Goal: Task Accomplishment & Management: Use online tool/utility

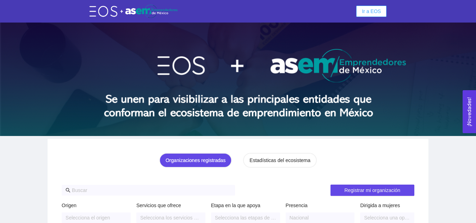
click at [366, 10] on span "Ir a EOS" at bounding box center [371, 11] width 19 height 8
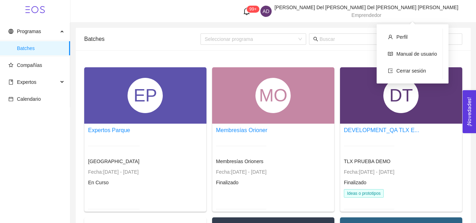
click at [382, 12] on span "Emprendedor" at bounding box center [367, 15] width 30 height 6
click at [410, 69] on span "Cerrar sesión" at bounding box center [412, 71] width 30 height 6
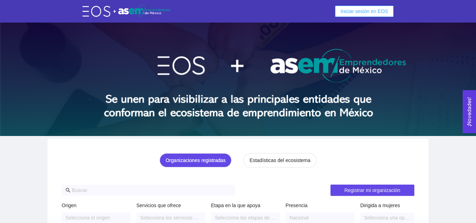
click at [357, 9] on span "Iniciar sesión en EOS" at bounding box center [365, 11] width 48 height 8
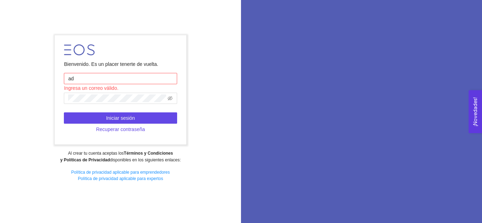
type input "adelrivero@startupchihuahua.com"
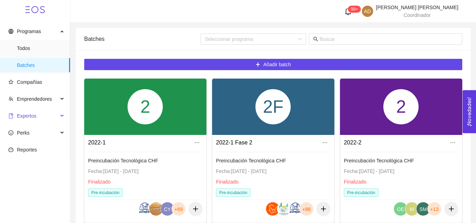
click at [36, 115] on span "Expertos" at bounding box center [33, 116] width 50 height 14
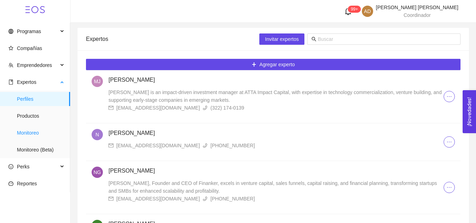
click at [39, 131] on span "Monitoreo" at bounding box center [41, 133] width 48 height 14
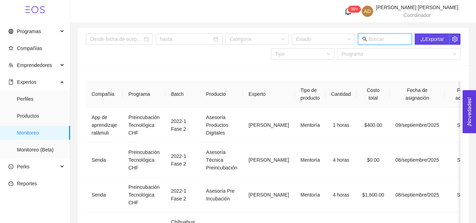
click at [380, 37] on input "text" at bounding box center [388, 39] width 39 height 8
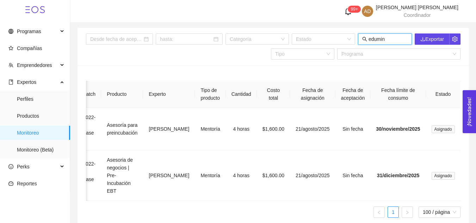
scroll to position [0, 67]
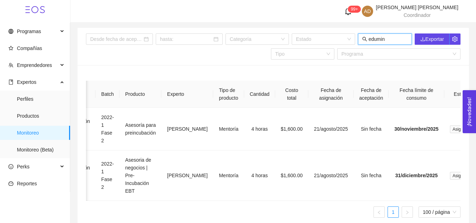
type input "edumin"
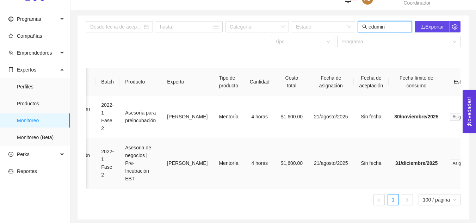
click at [450, 164] on span "Asignado" at bounding box center [461, 164] width 23 height 8
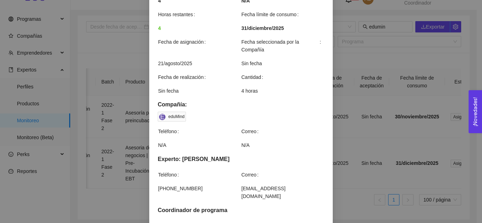
scroll to position [234, 0]
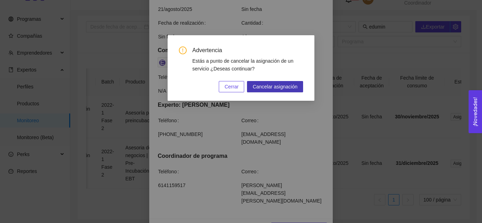
click at [281, 88] on span "Cancelar asignación" at bounding box center [274, 87] width 45 height 8
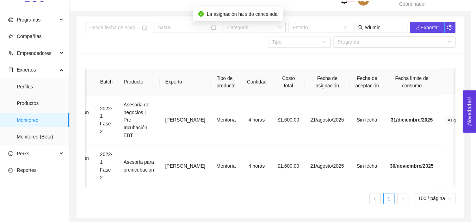
scroll to position [199, 0]
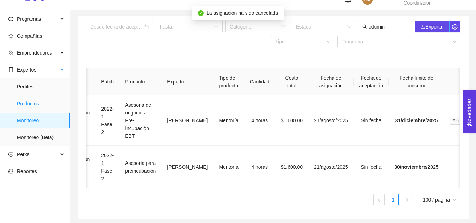
click at [36, 106] on span "Productos" at bounding box center [41, 104] width 48 height 14
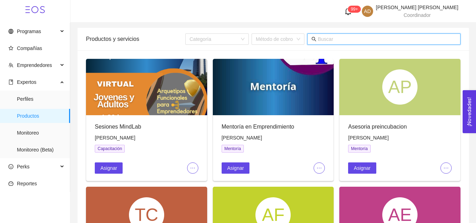
click at [392, 41] on input "text" at bounding box center [387, 39] width 139 height 8
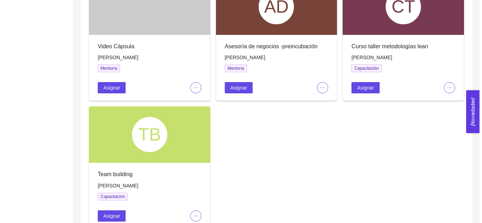
scroll to position [337, 0]
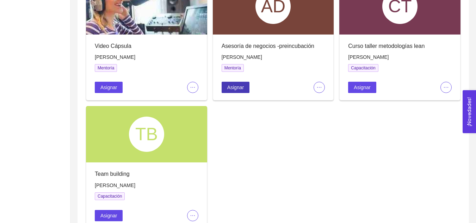
type input "rocio mar"
click at [241, 85] on span "Asignar" at bounding box center [235, 88] width 17 height 8
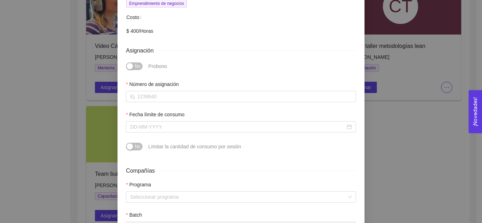
scroll to position [156, 0]
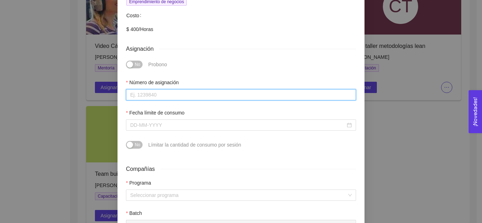
click at [152, 89] on input "Número de asignación" at bounding box center [241, 94] width 230 height 11
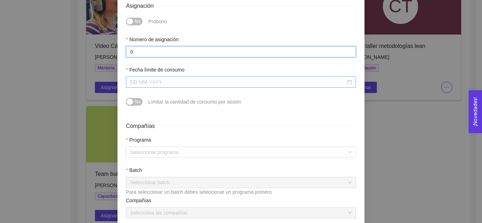
type input "0"
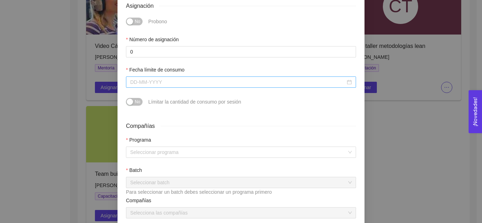
click at [152, 78] on input "Fecha límite de consumo" at bounding box center [237, 82] width 215 height 8
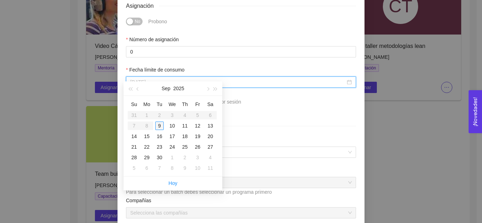
click at [160, 123] on div "9" at bounding box center [159, 126] width 8 height 8
click at [181, 78] on input "September 9, 2025" at bounding box center [237, 82] width 215 height 8
click at [207, 90] on span "button" at bounding box center [208, 89] width 4 height 4
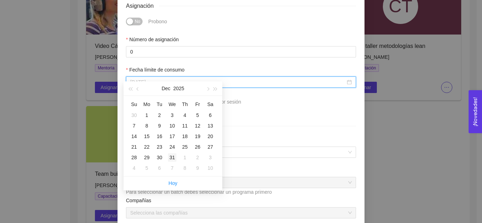
type input "December 31, 2025"
click at [172, 154] on div "31" at bounding box center [172, 157] width 8 height 8
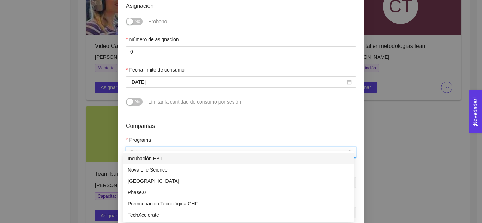
click at [182, 147] on input "search" at bounding box center [238, 152] width 216 height 11
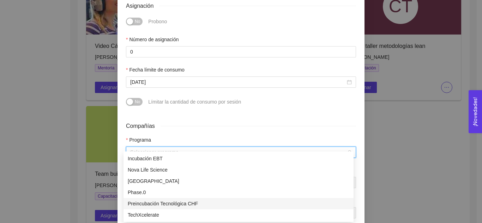
click at [169, 204] on div "Preincubación Tecnológica CHF" at bounding box center [238, 204] width 221 height 8
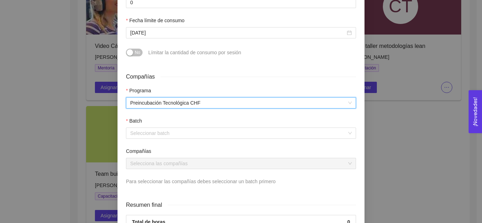
scroll to position [249, 0]
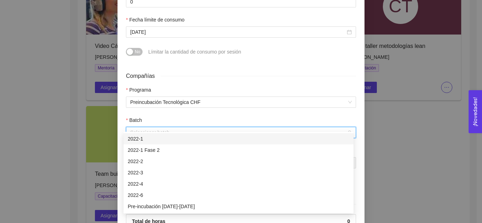
click at [178, 127] on input "search" at bounding box center [238, 132] width 216 height 11
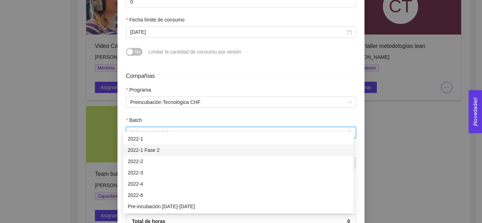
click at [149, 147] on div "2022-1 Fase 2" at bounding box center [238, 150] width 221 height 8
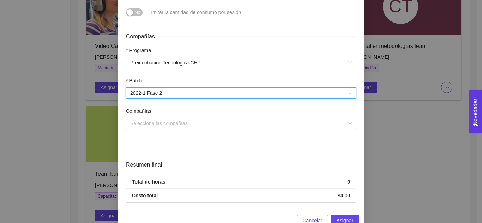
scroll to position [289, 0]
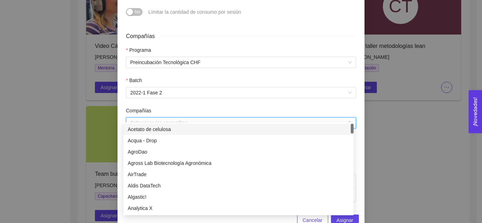
click at [150, 118] on input "search" at bounding box center [238, 123] width 216 height 11
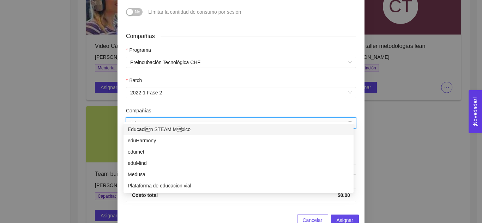
type input "edum"
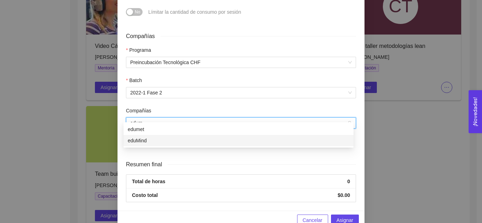
click at [164, 138] on div "eduMind" at bounding box center [238, 141] width 221 height 8
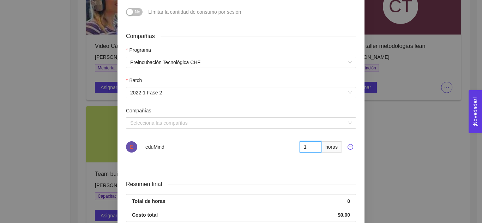
click at [313, 141] on input "1" at bounding box center [310, 146] width 22 height 11
click at [313, 141] on input "2" at bounding box center [310, 146] width 22 height 11
click at [313, 141] on input "3" at bounding box center [310, 146] width 22 height 11
type input "4"
click at [313, 141] on input "4" at bounding box center [310, 146] width 22 height 11
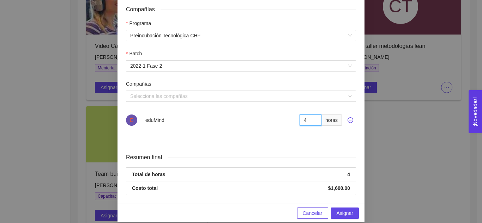
scroll to position [313, 0]
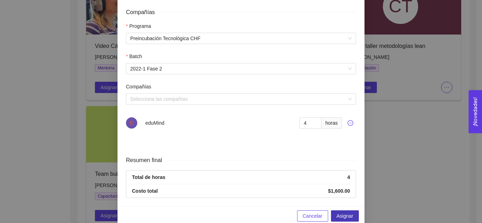
click at [344, 212] on span "Asignar" at bounding box center [344, 216] width 17 height 8
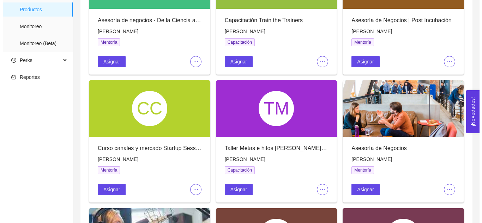
scroll to position [0, 0]
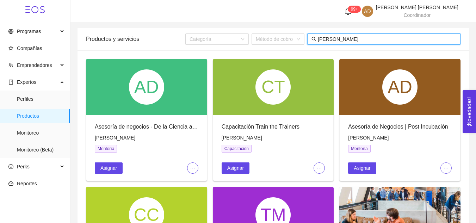
drag, startPoint x: 346, startPoint y: 39, endPoint x: 311, endPoint y: 44, distance: 35.2
click at [311, 44] on span "rocio mar" at bounding box center [383, 38] width 153 height 11
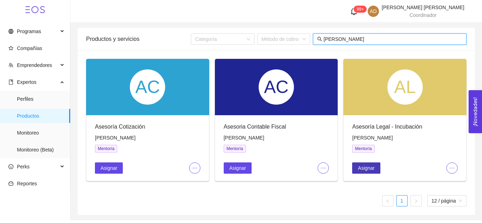
type input "edgar re"
click at [373, 166] on span "Asignar" at bounding box center [366, 168] width 17 height 8
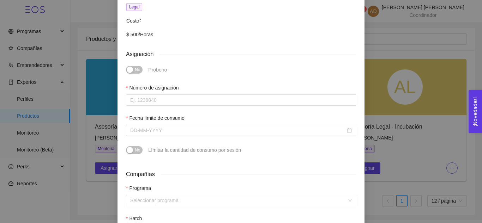
scroll to position [151, 0]
click at [396, 163] on div "Asignación de mentoría Asesoría Legal - Incubación Experto: Edgar Reyes Teléfon…" at bounding box center [241, 111] width 482 height 223
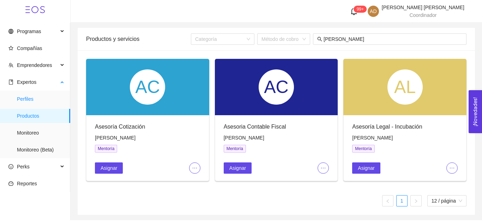
click at [38, 94] on span "Perfiles" at bounding box center [41, 99] width 48 height 14
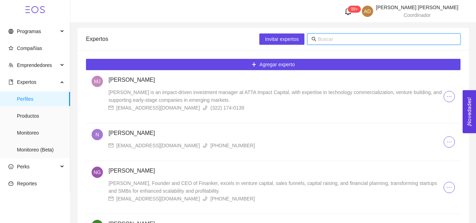
click at [365, 41] on input "text" at bounding box center [387, 39] width 139 height 8
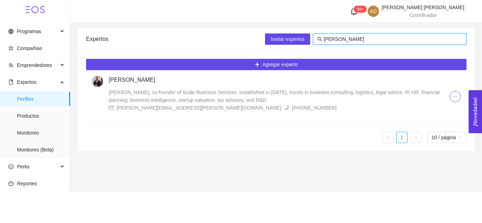
type input "edgar re"
click at [126, 80] on h4 "Edgar Reyes" at bounding box center [279, 80] width 341 height 8
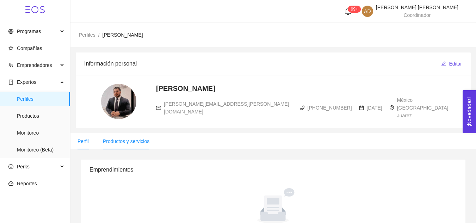
click at [136, 141] on span "Productos y servicios" at bounding box center [126, 142] width 47 height 6
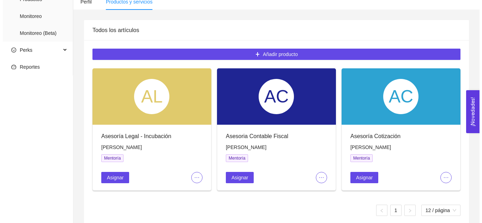
scroll to position [116, 0]
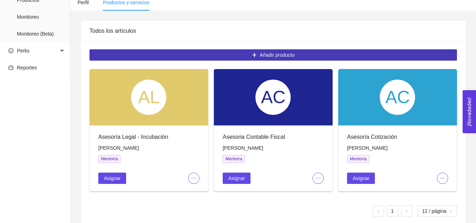
click at [208, 49] on button "Añadir producto" at bounding box center [274, 54] width 368 height 11
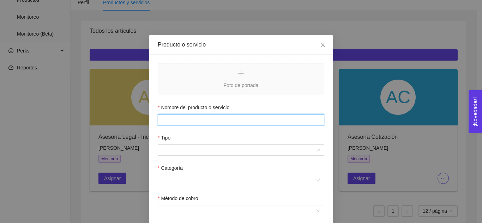
click at [215, 121] on input "Nombre del producto o servicio" at bounding box center [241, 119] width 166 height 11
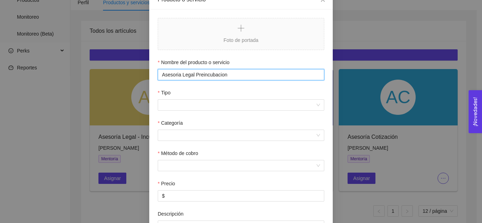
scroll to position [45, 0]
type input "Asesoria Legal Preincubacion"
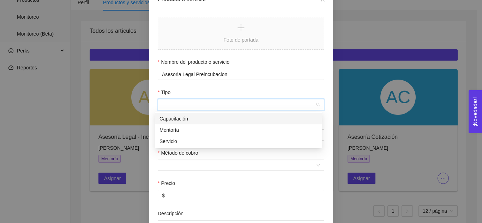
click at [214, 103] on input "Tipo" at bounding box center [238, 104] width 153 height 11
click at [202, 130] on div "Mentoría" at bounding box center [238, 130] width 158 height 8
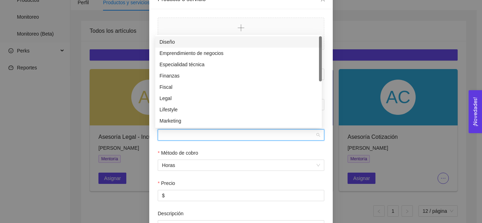
click at [190, 138] on input "Categoría" at bounding box center [238, 135] width 153 height 11
click at [179, 98] on div "Legal" at bounding box center [238, 98] width 158 height 8
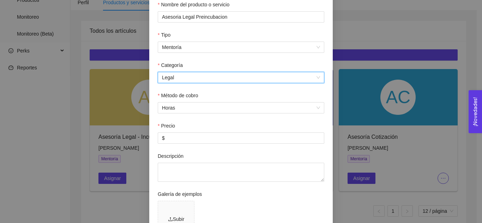
scroll to position [118, 0]
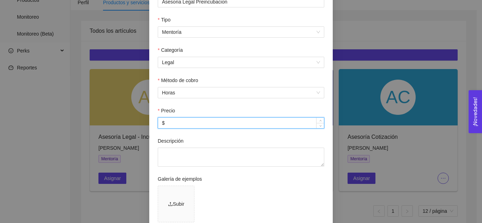
click at [173, 125] on input "$" at bounding box center [241, 123] width 166 height 11
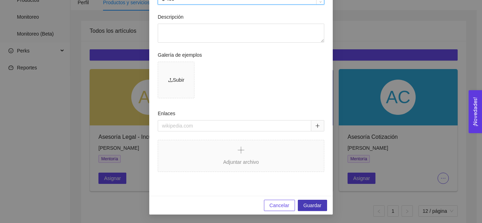
type input "$ 400"
click at [308, 204] on span "Guardar" at bounding box center [312, 206] width 18 height 8
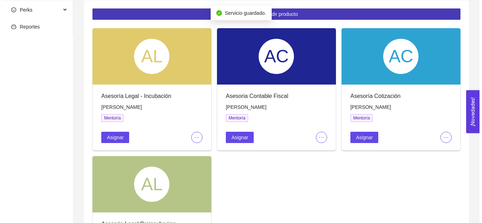
scroll to position [248, 0]
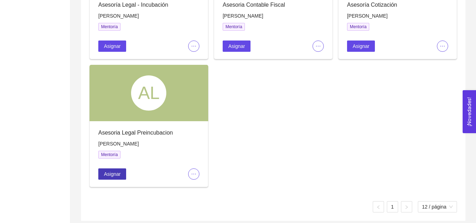
click at [104, 169] on button "Asignar" at bounding box center [112, 174] width 28 height 11
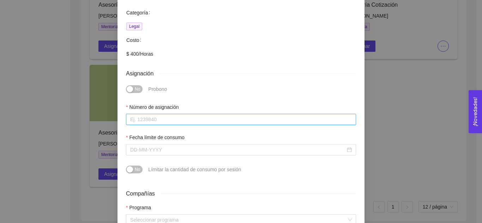
scroll to position [124, 0]
click at [184, 115] on input "Número de asignación" at bounding box center [241, 119] width 230 height 11
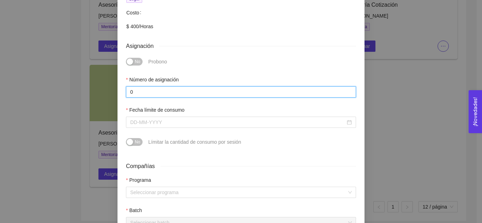
scroll to position [152, 0]
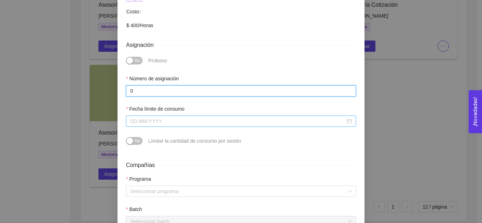
type input "0"
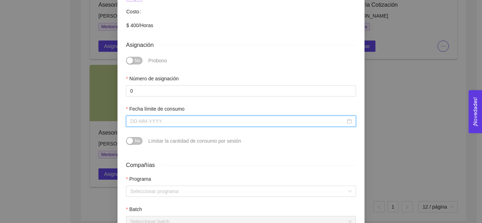
click at [185, 118] on input "Fecha límite de consumo" at bounding box center [237, 121] width 215 height 8
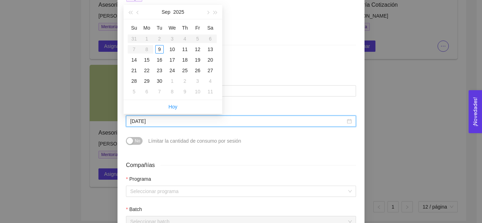
type input "September 13, 2025"
click at [205, 16] on button "button" at bounding box center [207, 12] width 8 height 14
type input "October 31, 2025"
type input "November 30, 2025"
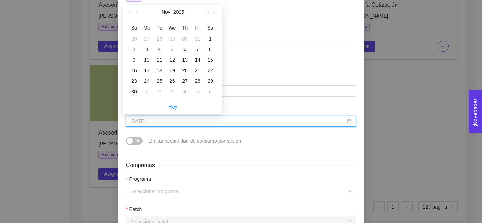
click at [133, 93] on div "30" at bounding box center [134, 91] width 8 height 8
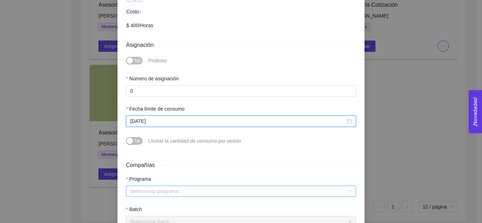
click at [195, 190] on input "search" at bounding box center [238, 191] width 216 height 11
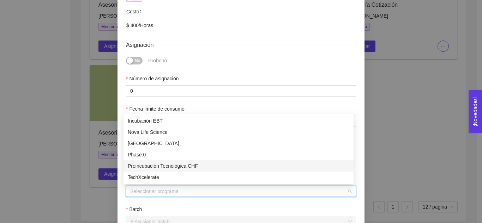
click at [179, 164] on div "Preincubación Tecnológica CHF" at bounding box center [238, 166] width 221 height 8
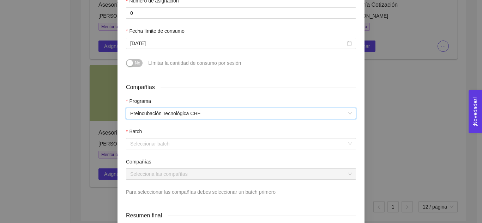
scroll to position [231, 0]
click at [154, 140] on input "search" at bounding box center [238, 143] width 216 height 11
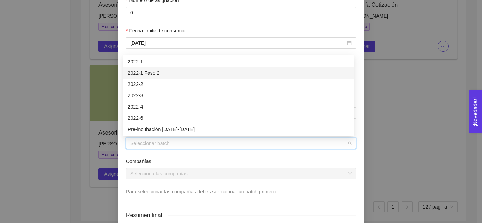
click at [161, 77] on div "2022-1 Fase 2" at bounding box center [238, 72] width 230 height 11
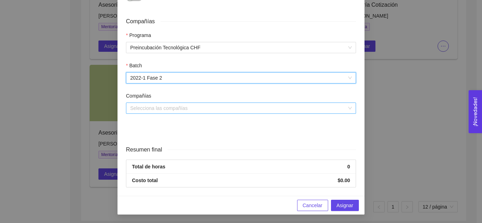
scroll to position [296, 0]
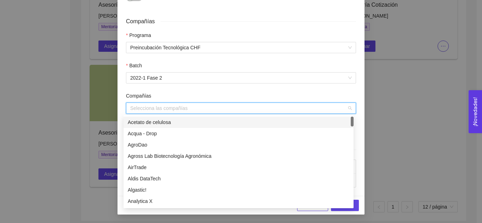
click at [197, 111] on input "search" at bounding box center [238, 108] width 216 height 11
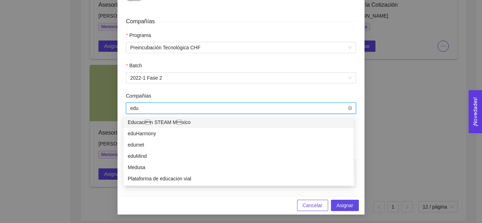
type input "edum"
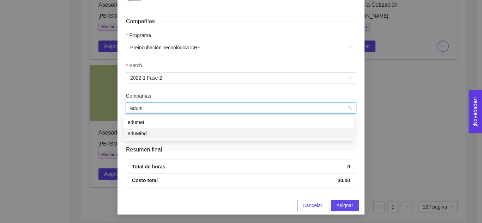
click at [212, 136] on div "eduMind" at bounding box center [238, 134] width 221 height 8
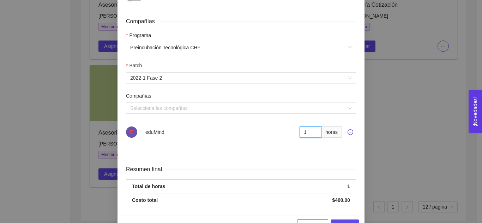
type input "1"
click at [311, 131] on input "1" at bounding box center [310, 132] width 22 height 11
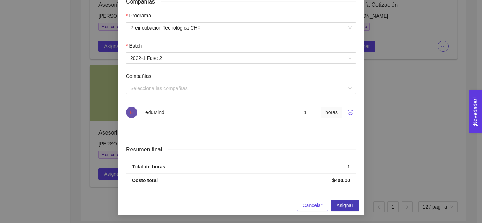
click at [343, 206] on span "Asignar" at bounding box center [344, 206] width 17 height 8
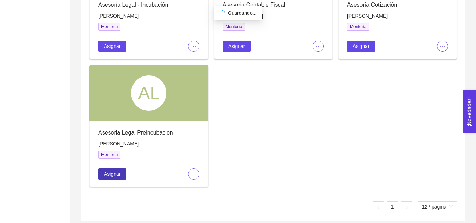
scroll to position [0, 0]
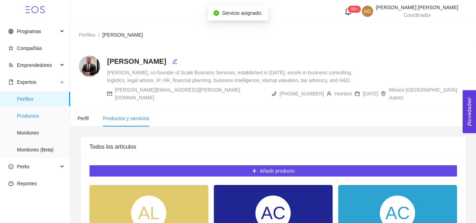
click at [41, 111] on span "Productos" at bounding box center [41, 116] width 48 height 14
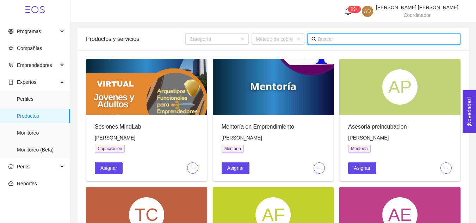
click at [348, 41] on input "text" at bounding box center [387, 39] width 139 height 8
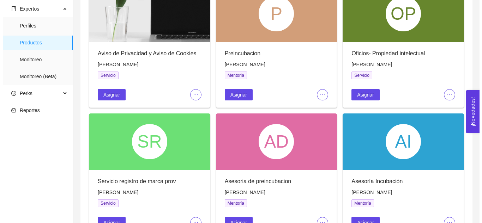
scroll to position [74, 0]
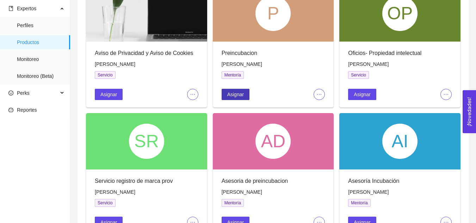
type input "eduardo"
click at [241, 94] on span "Asignar" at bounding box center [235, 95] width 17 height 8
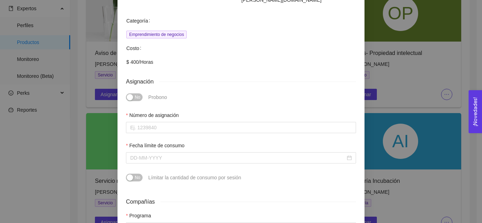
scroll to position [175, 0]
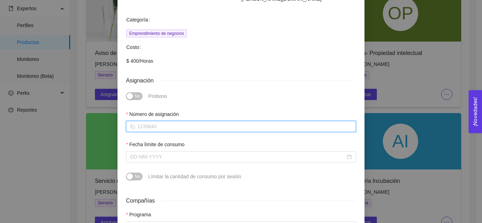
click at [170, 121] on input "Número de asignación" at bounding box center [241, 126] width 230 height 11
type input "0"
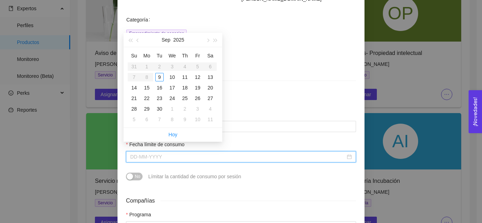
click at [182, 153] on input "Fecha límite de consumo" at bounding box center [237, 157] width 215 height 8
type input "September 11, 2025"
type input "September 10, 2025"
click at [207, 39] on span "button" at bounding box center [208, 41] width 4 height 4
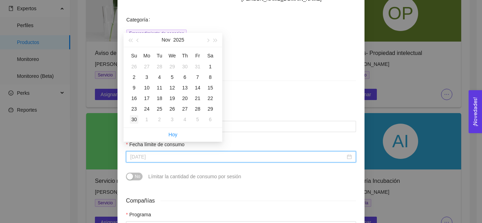
type input "November 30, 2025"
click at [133, 117] on div "30" at bounding box center [134, 119] width 8 height 8
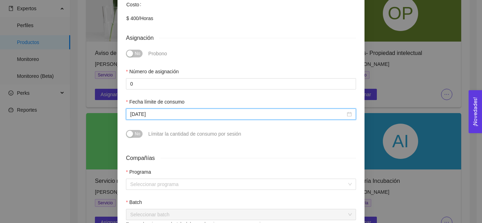
scroll to position [224, 0]
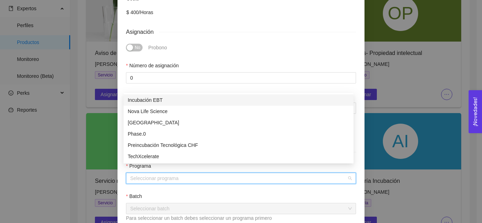
click at [181, 173] on input "search" at bounding box center [238, 178] width 216 height 11
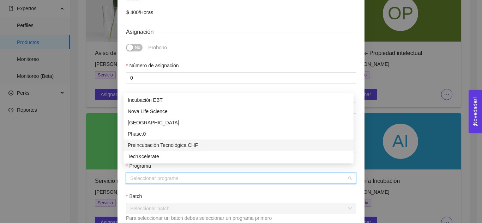
click at [162, 145] on div "Preincubación Tecnológica CHF" at bounding box center [238, 145] width 221 height 8
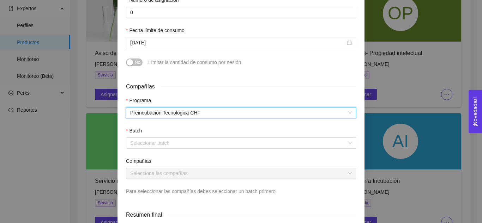
scroll to position [291, 0]
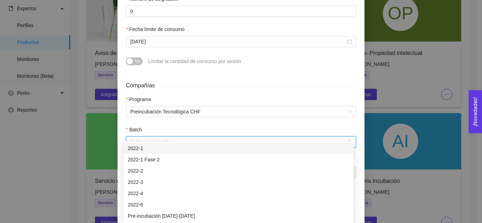
click at [159, 137] on input "search" at bounding box center [238, 142] width 216 height 11
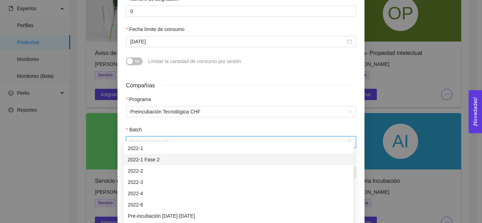
click at [161, 158] on div "2022-1 Fase 2" at bounding box center [238, 160] width 221 height 8
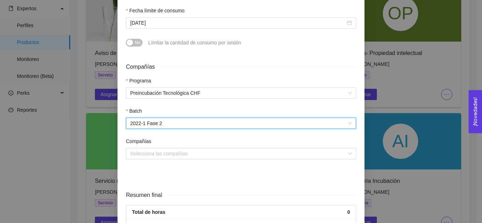
scroll to position [310, 0]
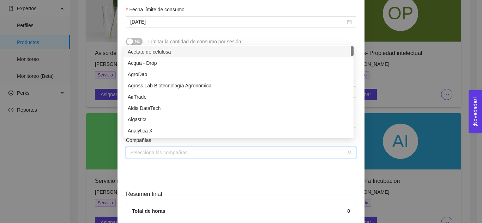
click at [157, 147] on input "search" at bounding box center [238, 152] width 216 height 11
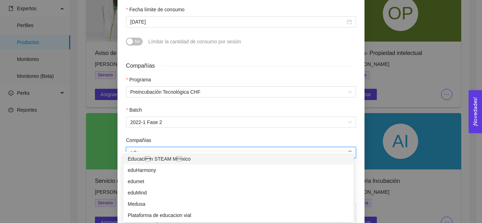
type input "edum"
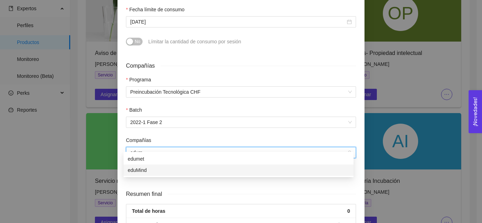
click at [164, 167] on div "eduMind" at bounding box center [238, 170] width 221 height 8
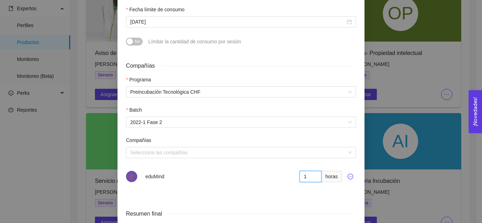
type input "1"
click at [312, 171] on input "1" at bounding box center [310, 176] width 22 height 11
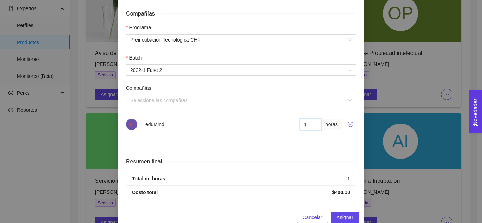
scroll to position [364, 0]
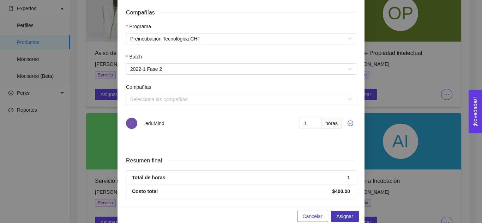
click at [336, 213] on span "Asignar" at bounding box center [344, 217] width 17 height 8
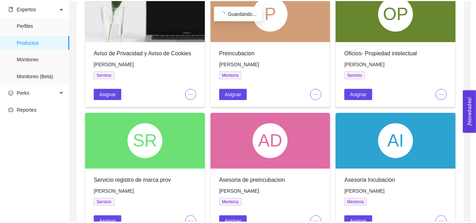
scroll to position [303, 0]
